Goal: Transaction & Acquisition: Subscribe to service/newsletter

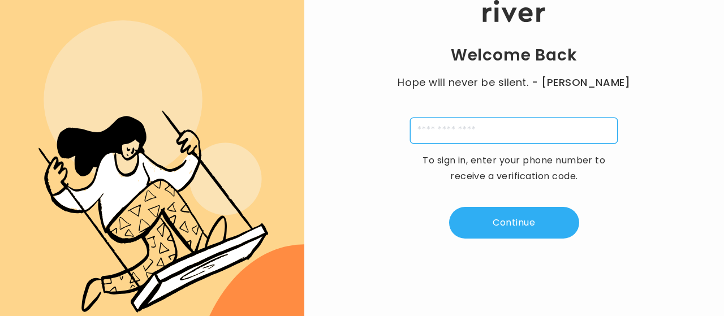
click at [442, 134] on input "tel" at bounding box center [514, 131] width 208 height 26
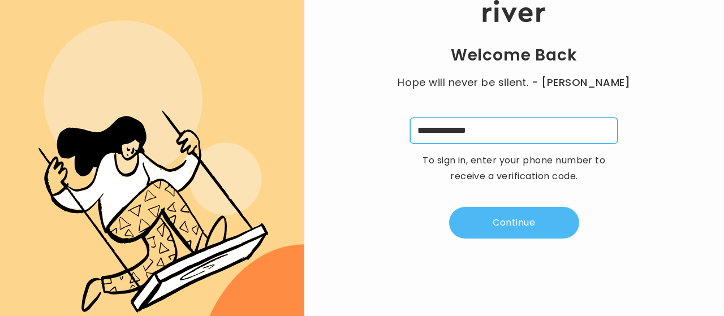
type input "**********"
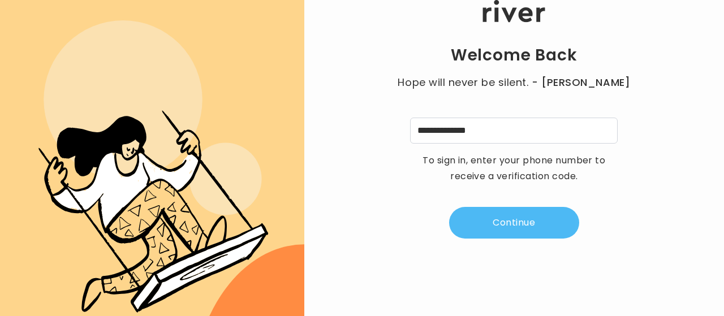
click at [513, 218] on button "Continue" at bounding box center [514, 223] width 130 height 32
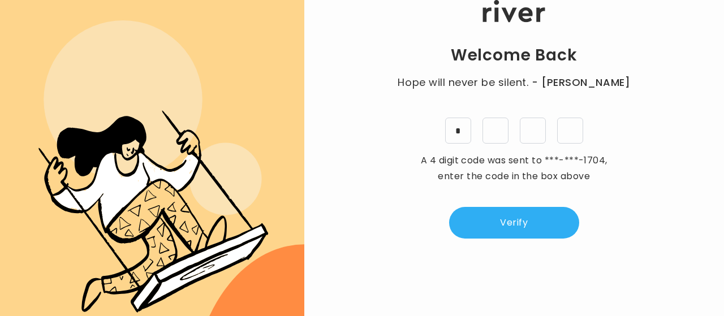
type input "*"
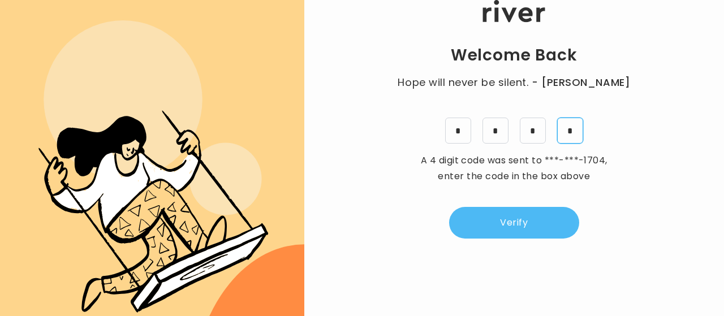
type input "*"
click at [527, 230] on button "Verify" at bounding box center [514, 223] width 130 height 32
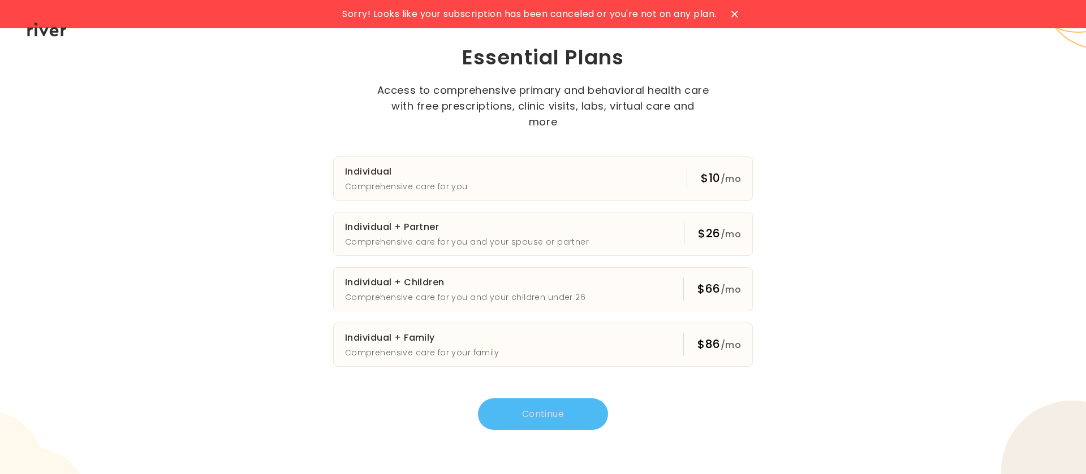
drag, startPoint x: 706, startPoint y: 1, endPoint x: 793, endPoint y: 76, distance: 114.6
click at [723, 76] on div "Essential Plans Access to comprehensive primary and behavioral health care with…" at bounding box center [542, 87] width 525 height 86
click at [448, 172] on h3 "Individual" at bounding box center [406, 172] width 123 height 16
click at [532, 316] on button "Continue" at bounding box center [543, 415] width 130 height 32
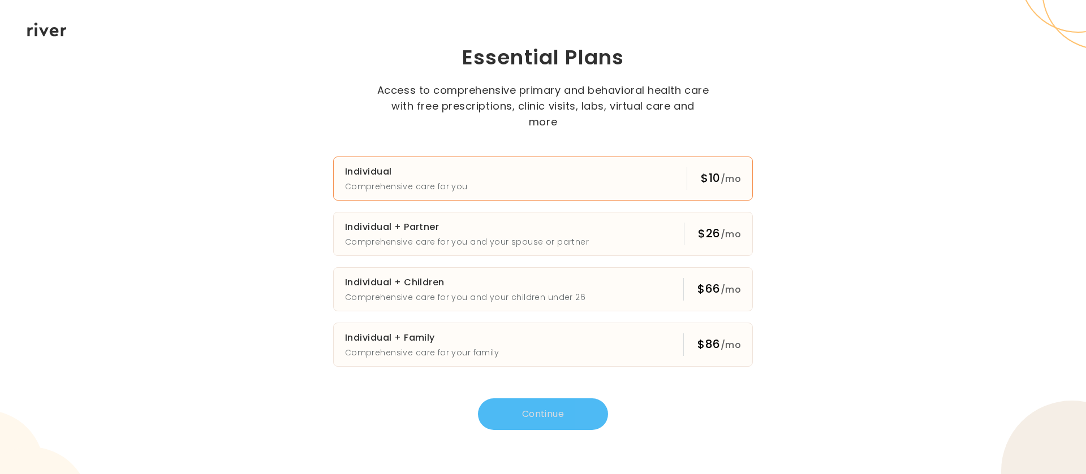
click at [421, 183] on p "Comprehensive care for you" at bounding box center [406, 187] width 123 height 14
